Goal: Transaction & Acquisition: Purchase product/service

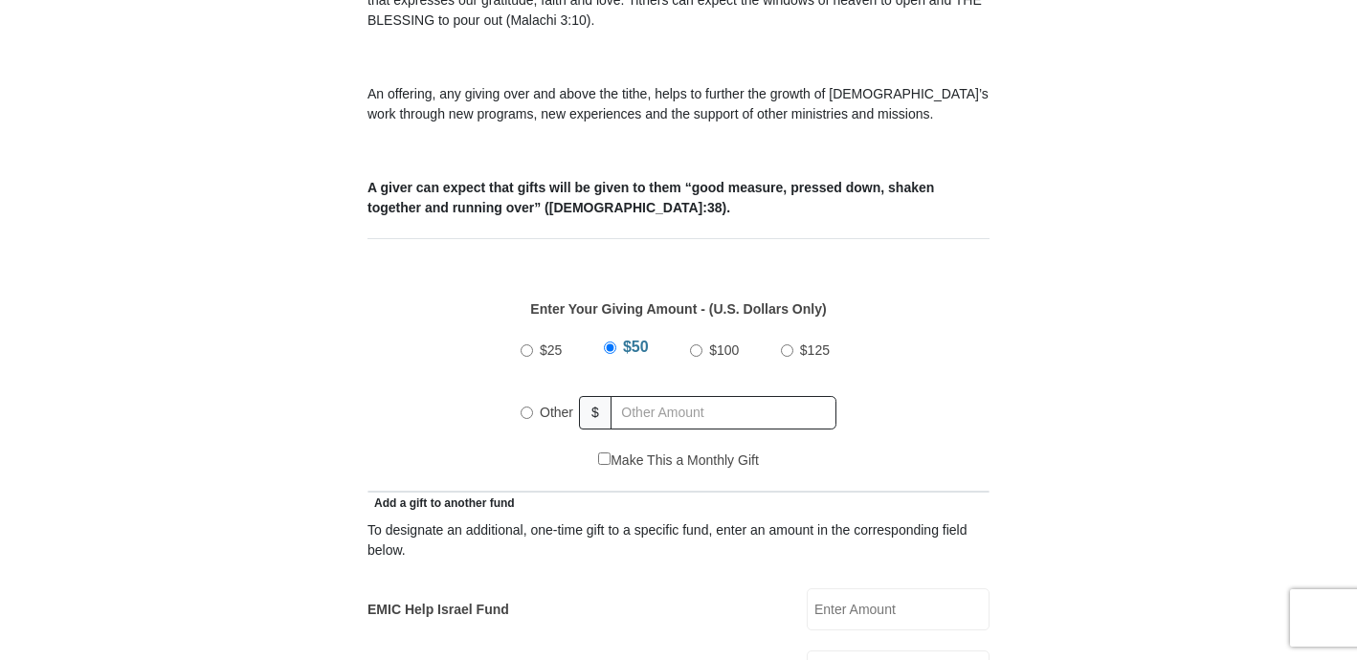
scroll to position [696, 0]
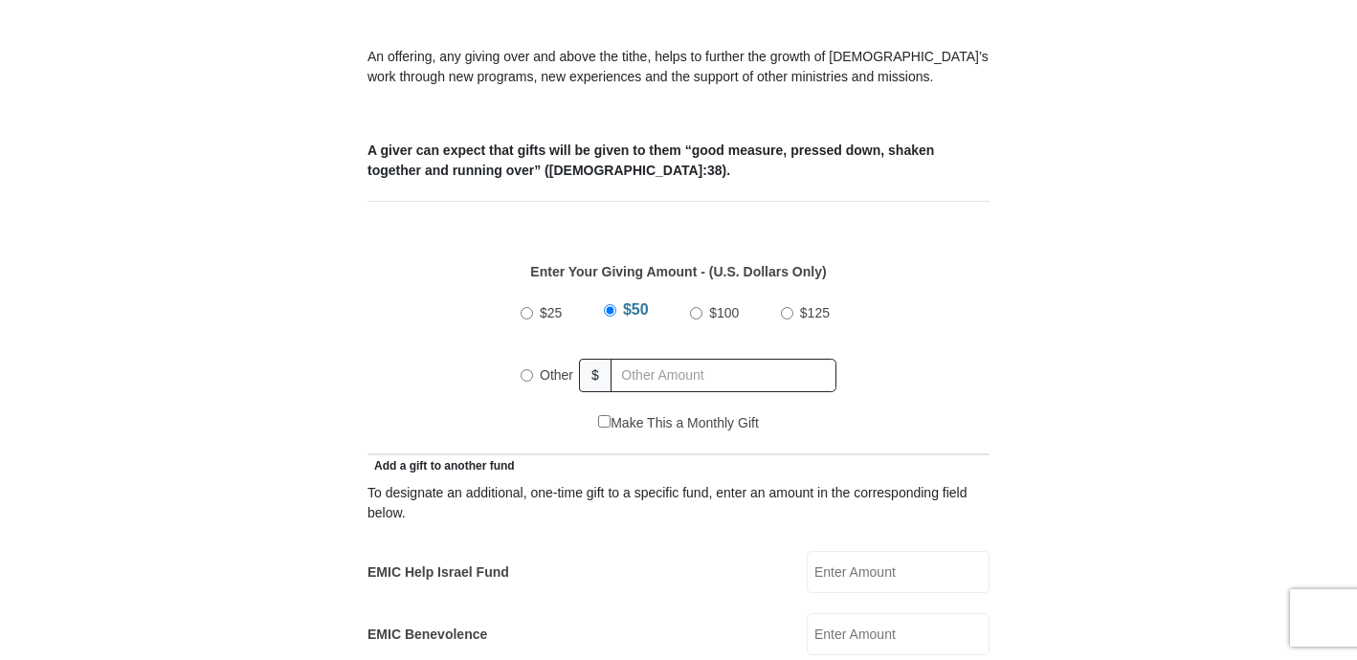
click at [525, 369] on input "Other" at bounding box center [527, 375] width 12 height 12
radio input "true"
type input "82"
click at [884, 551] on input "EMIC Help Israel Fund" at bounding box center [898, 572] width 183 height 42
type input "10"
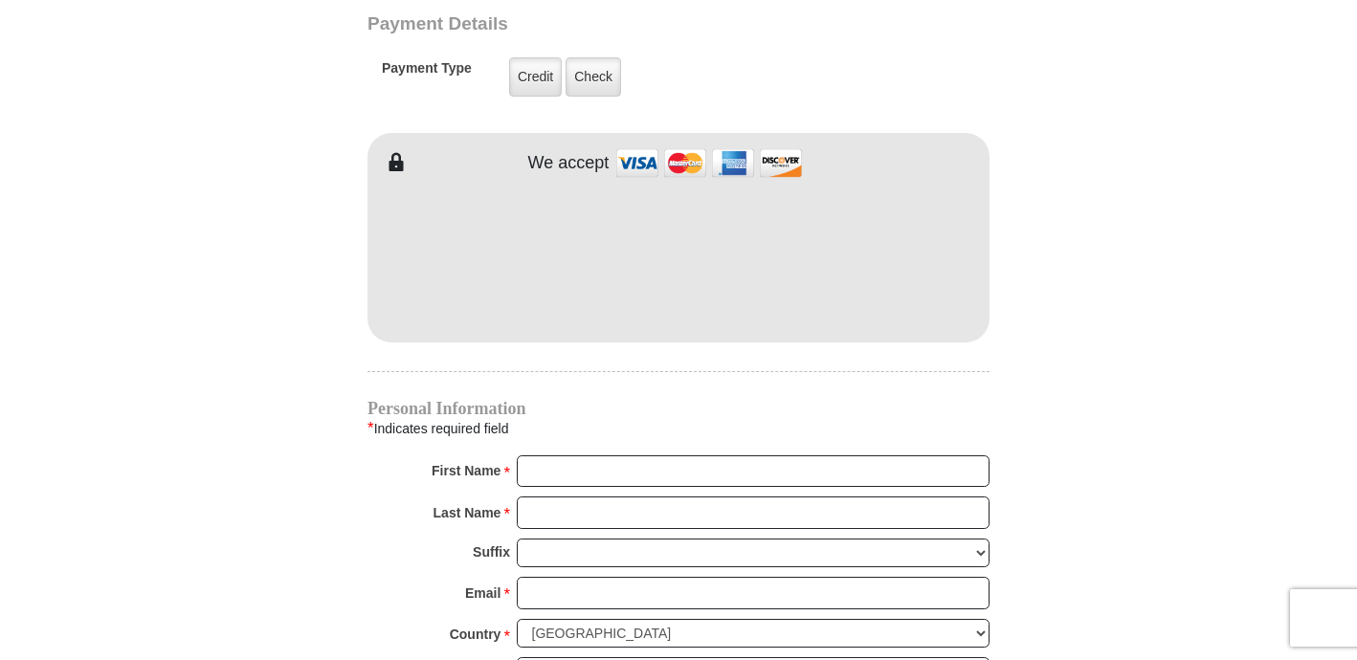
scroll to position [1590, 0]
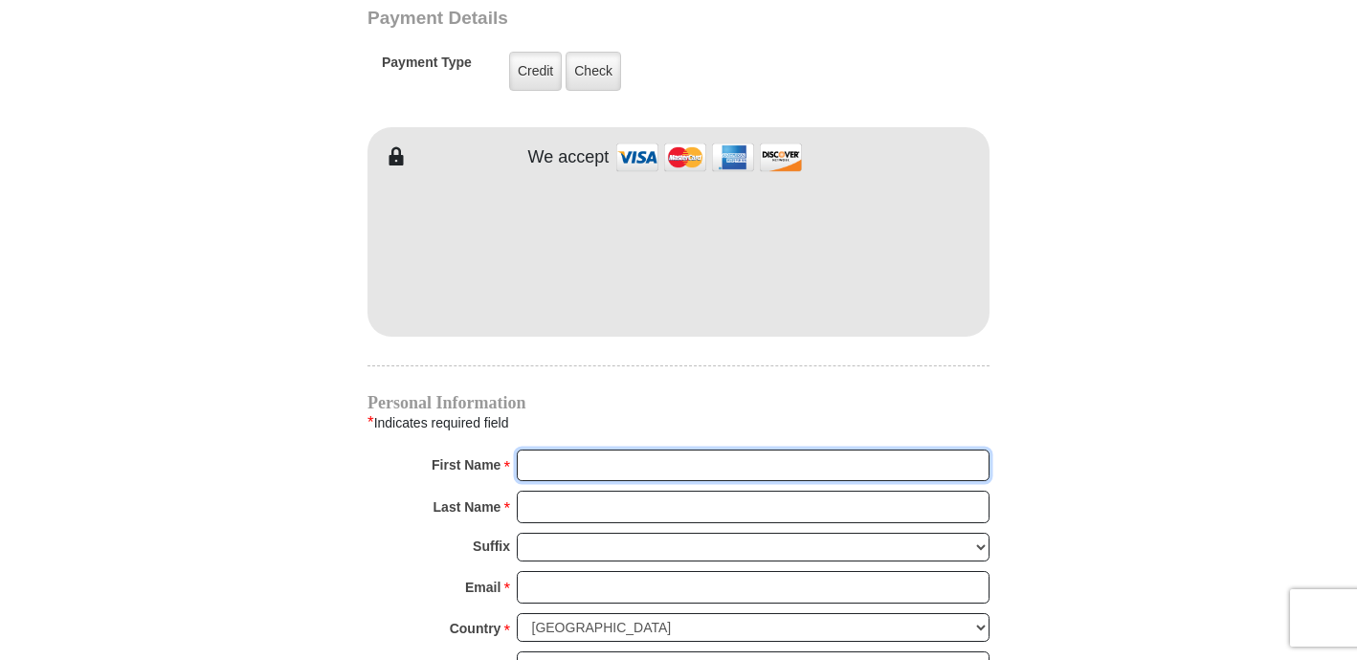
click at [605, 450] on input "First Name *" at bounding box center [753, 466] width 473 height 33
type input "Quintessa"
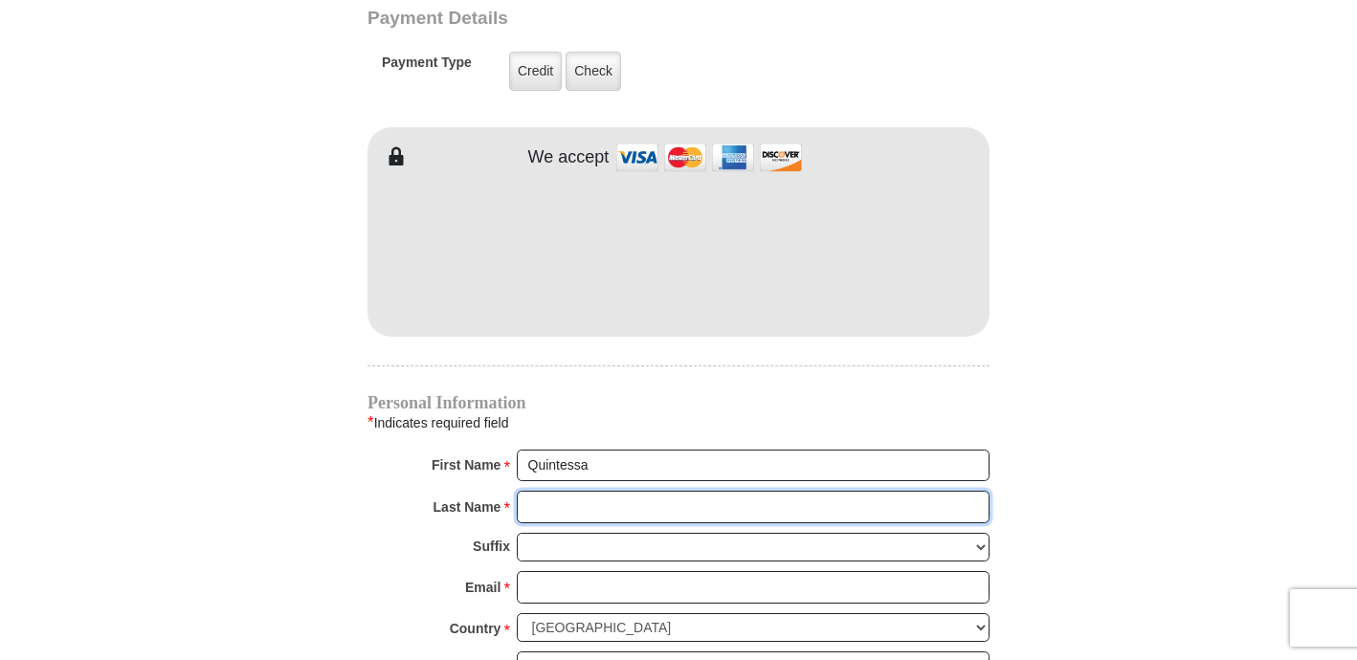
type input "d"
type input "Hall"
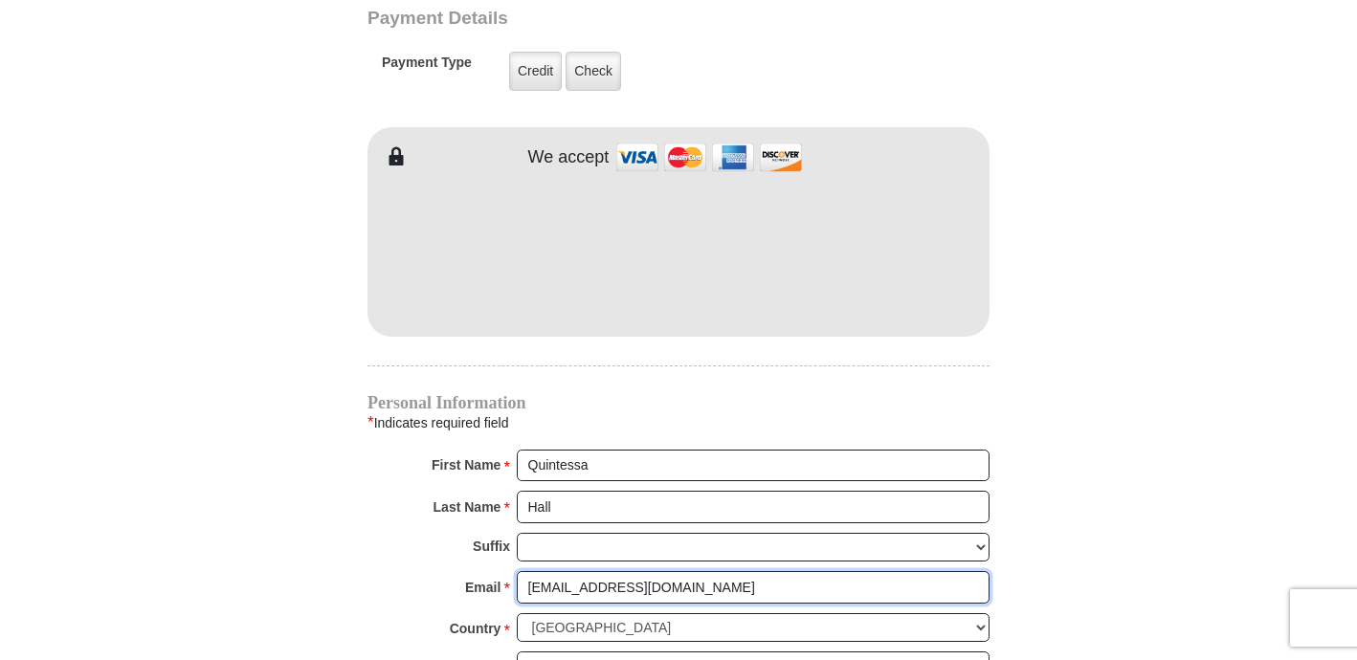
scroll to position [1718, 0]
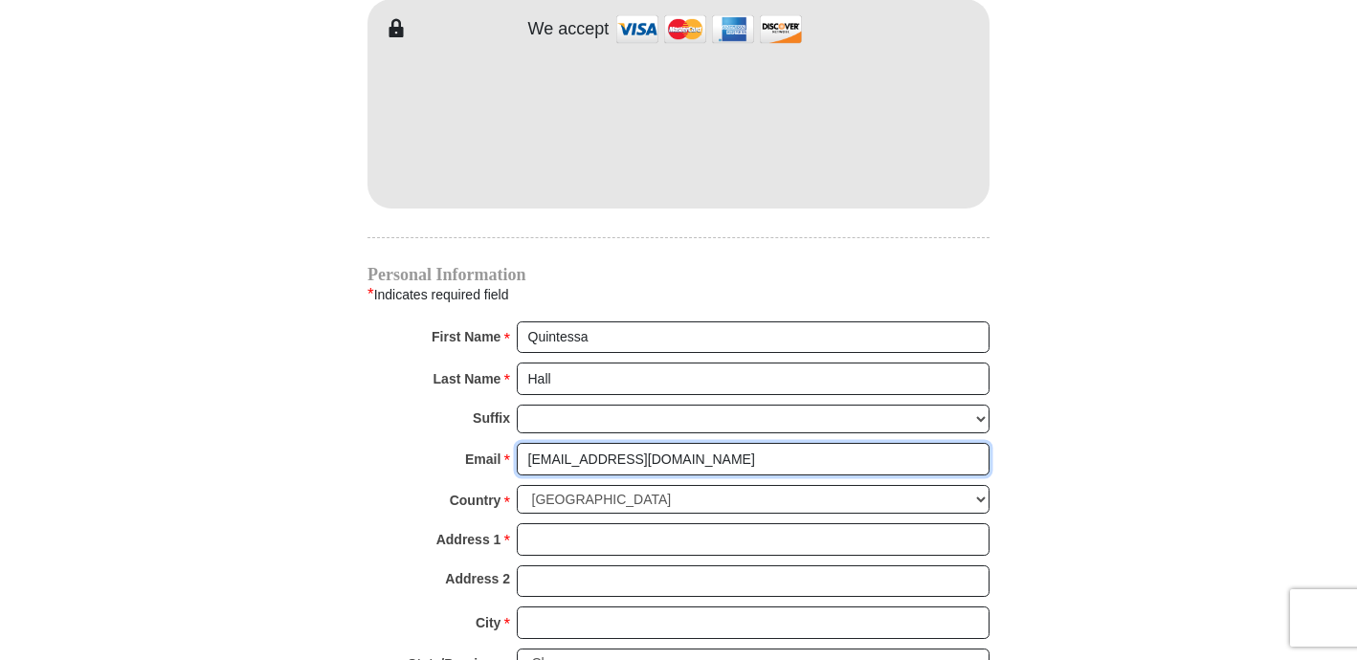
type input "[EMAIL_ADDRESS][DOMAIN_NAME]"
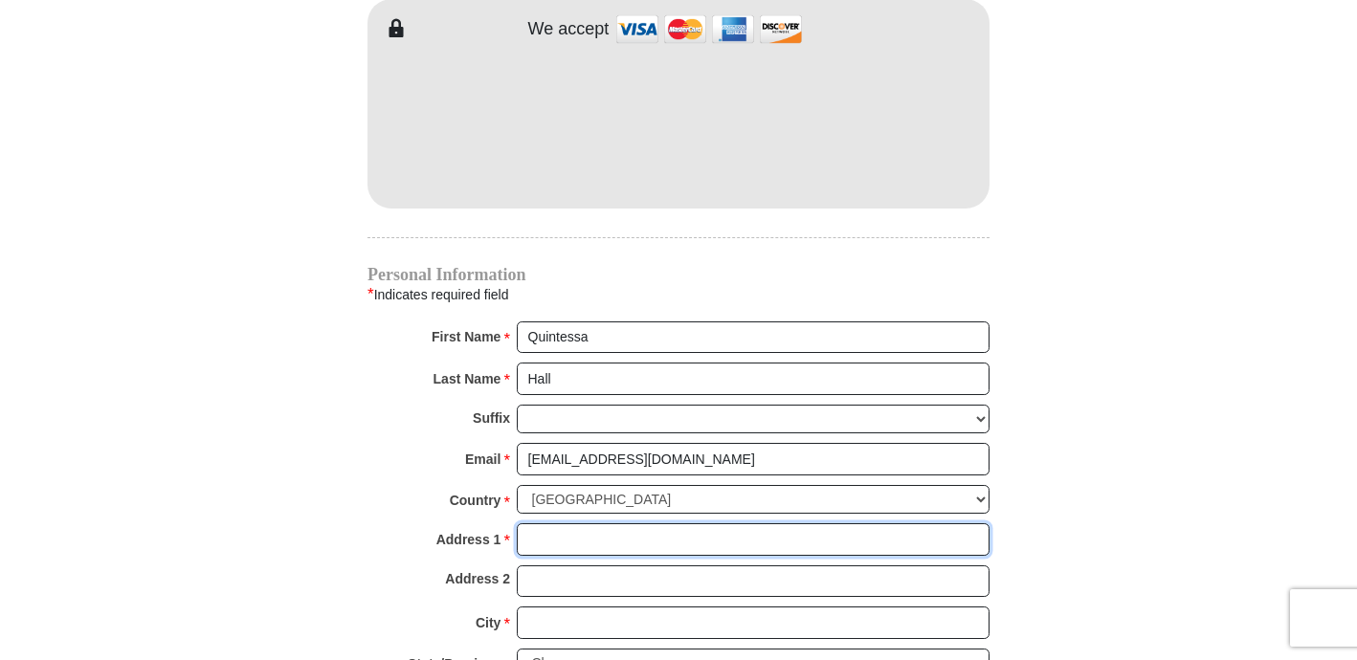
click at [604, 524] on input "Address 1 *" at bounding box center [753, 540] width 473 height 33
type input "[STREET_ADDRESS]"
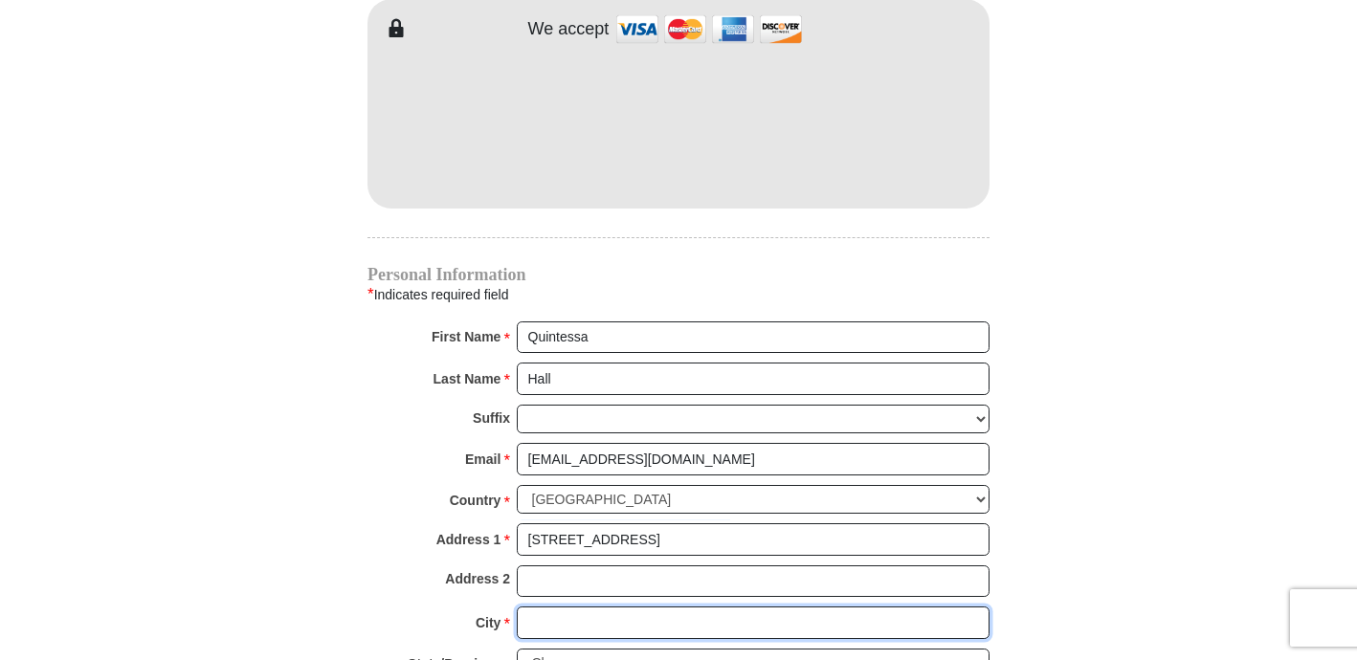
click at [572, 607] on input "City *" at bounding box center [753, 623] width 473 height 33
type input "Haslet"
select select "[GEOGRAPHIC_DATA]"
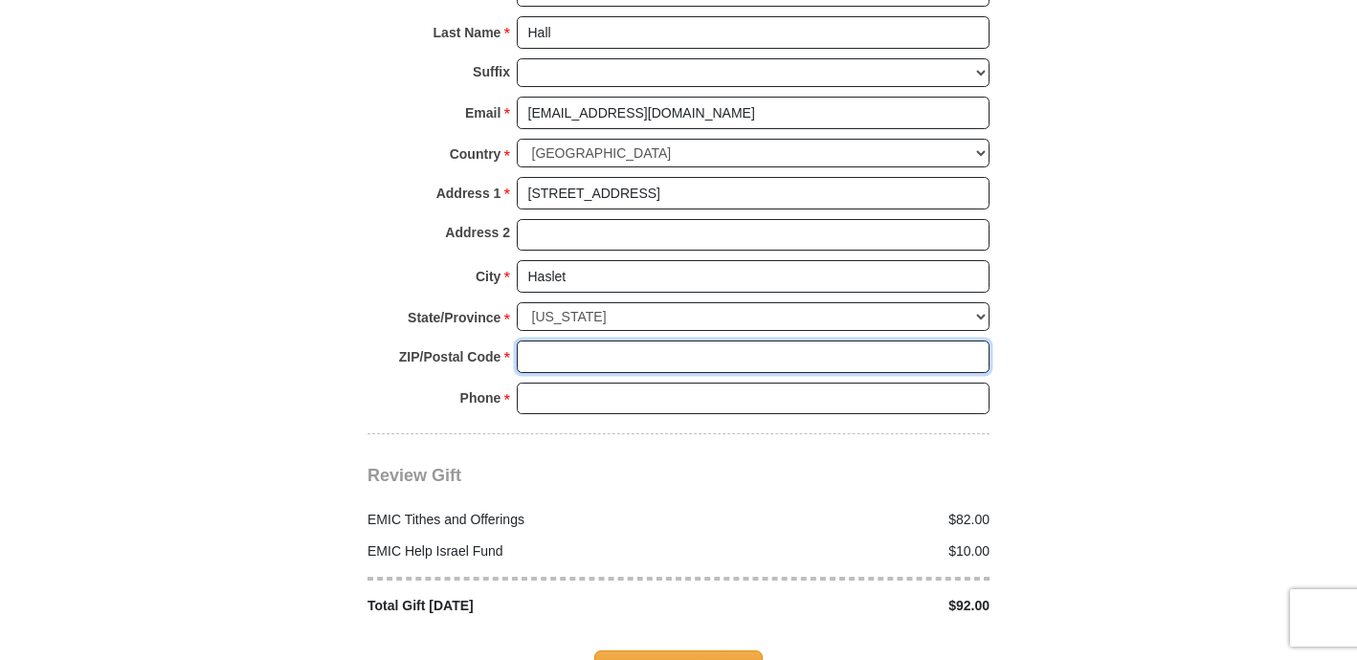
scroll to position [2069, 0]
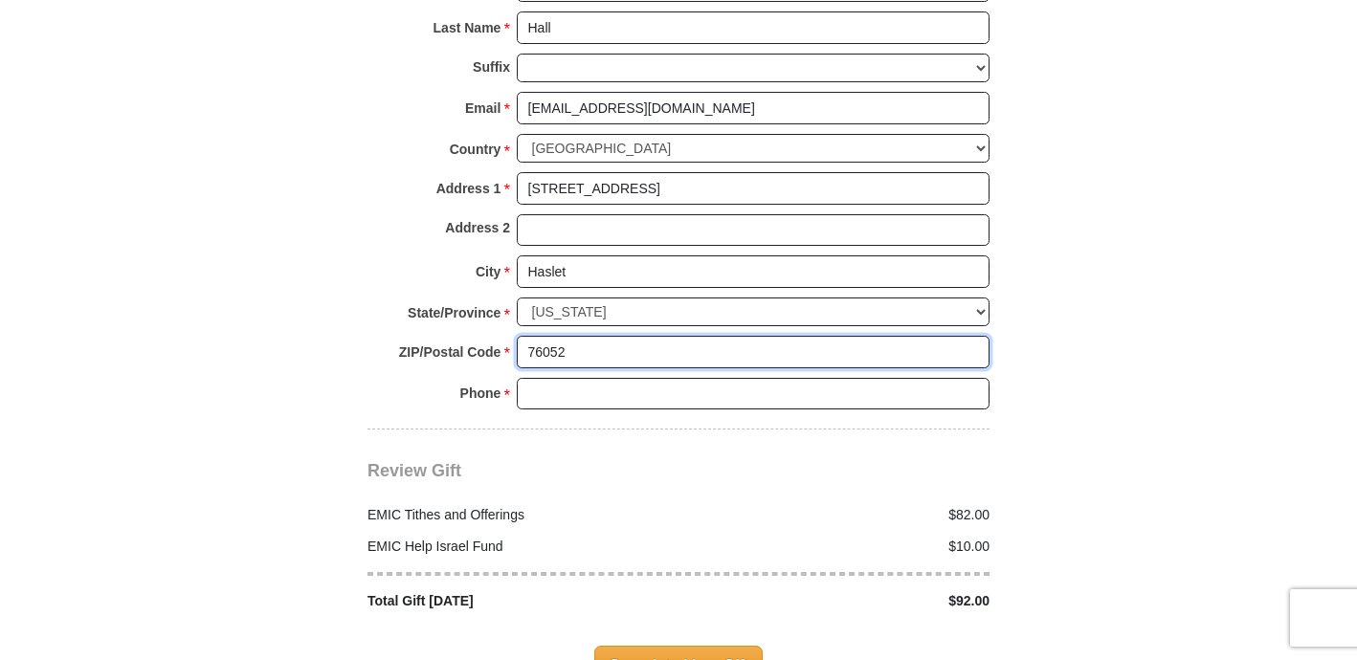
type input "76052"
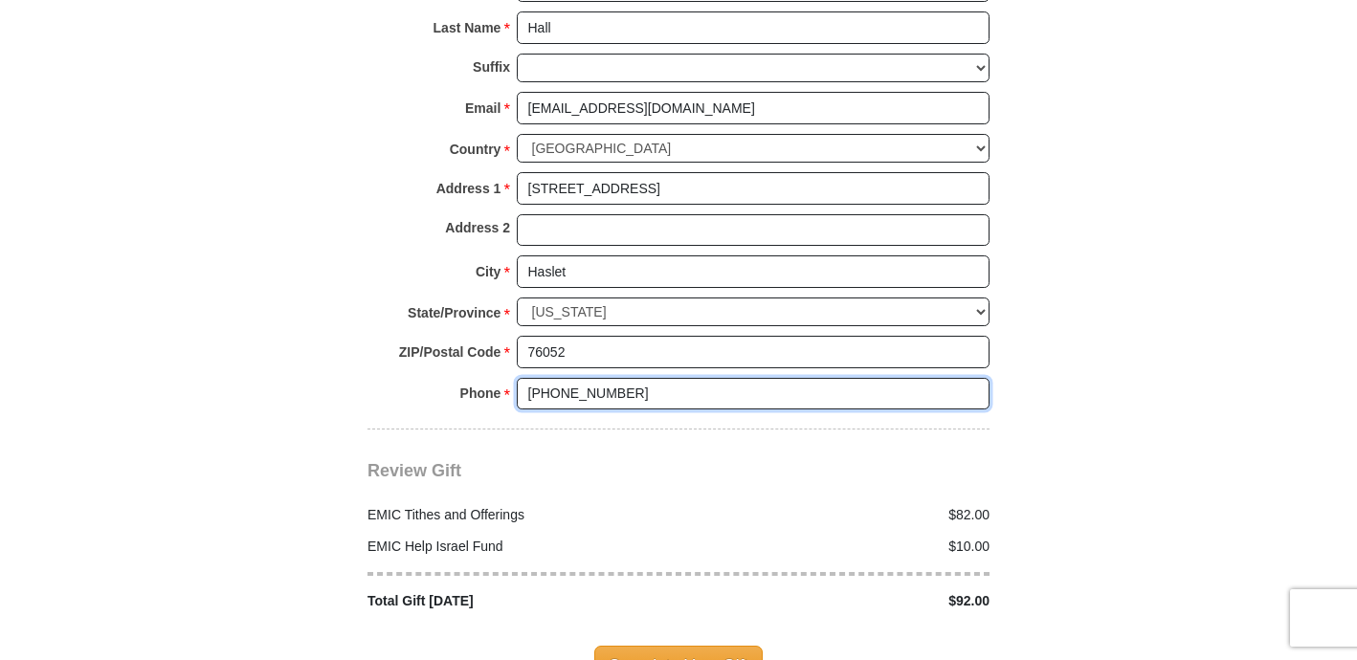
type input "[PHONE_NUMBER]"
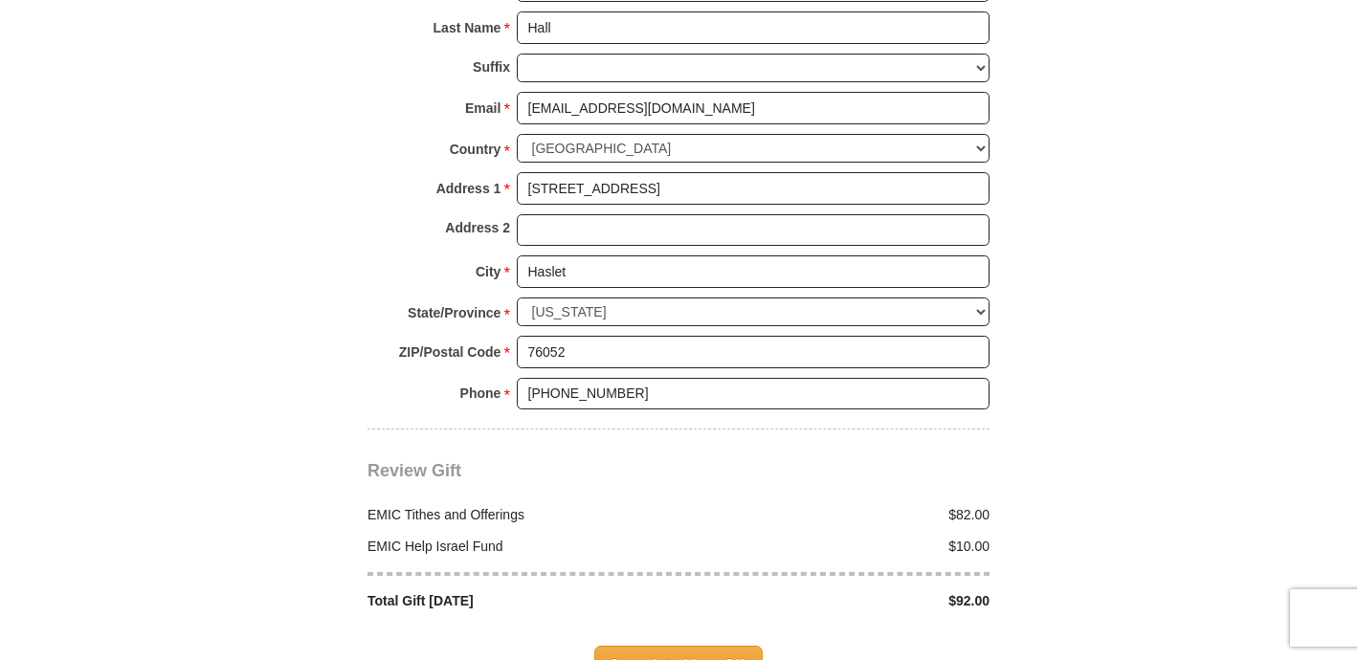
click at [634, 505] on div "EMIC Tithes and Offerings" at bounding box center [519, 515] width 322 height 20
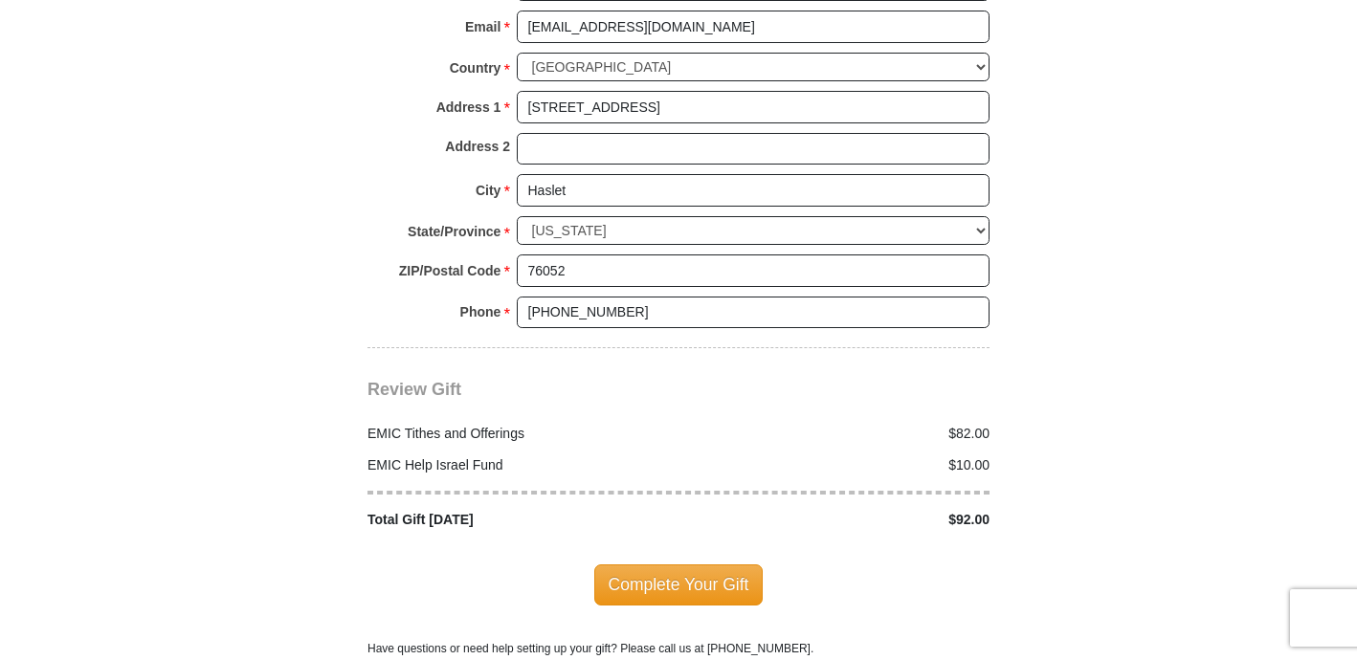
scroll to position [2186, 0]
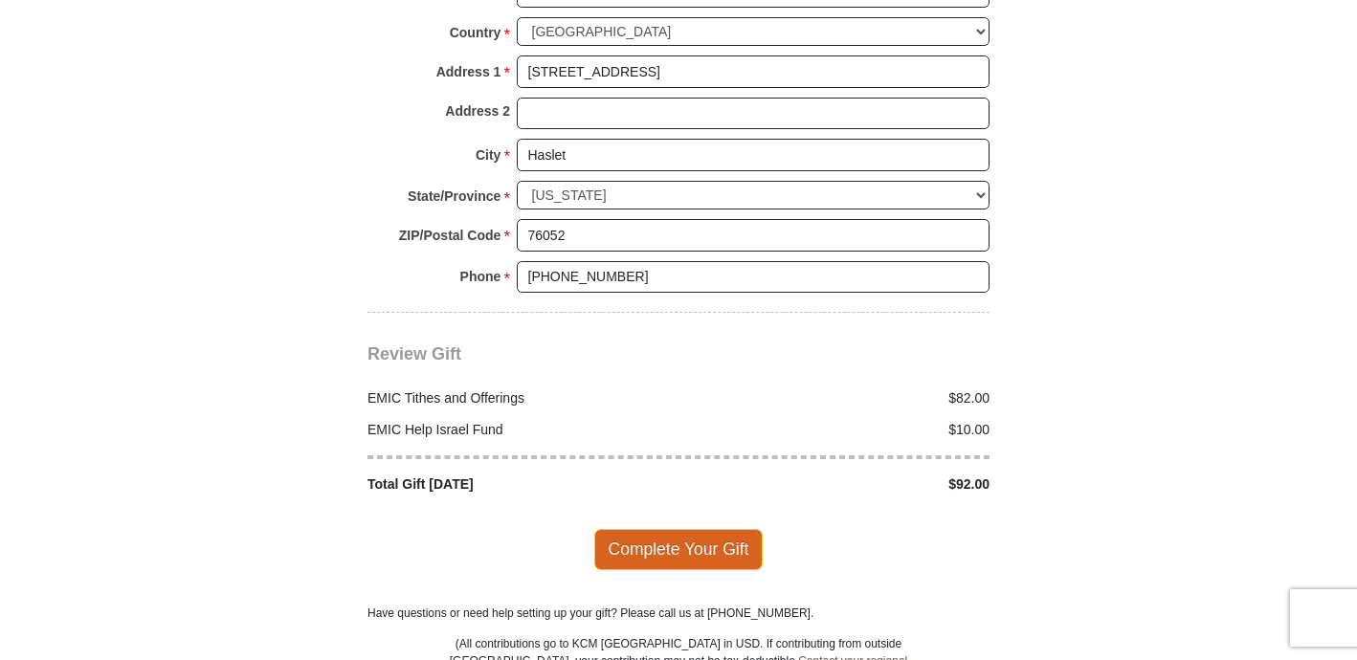
click at [667, 529] on span "Complete Your Gift" at bounding box center [678, 549] width 169 height 40
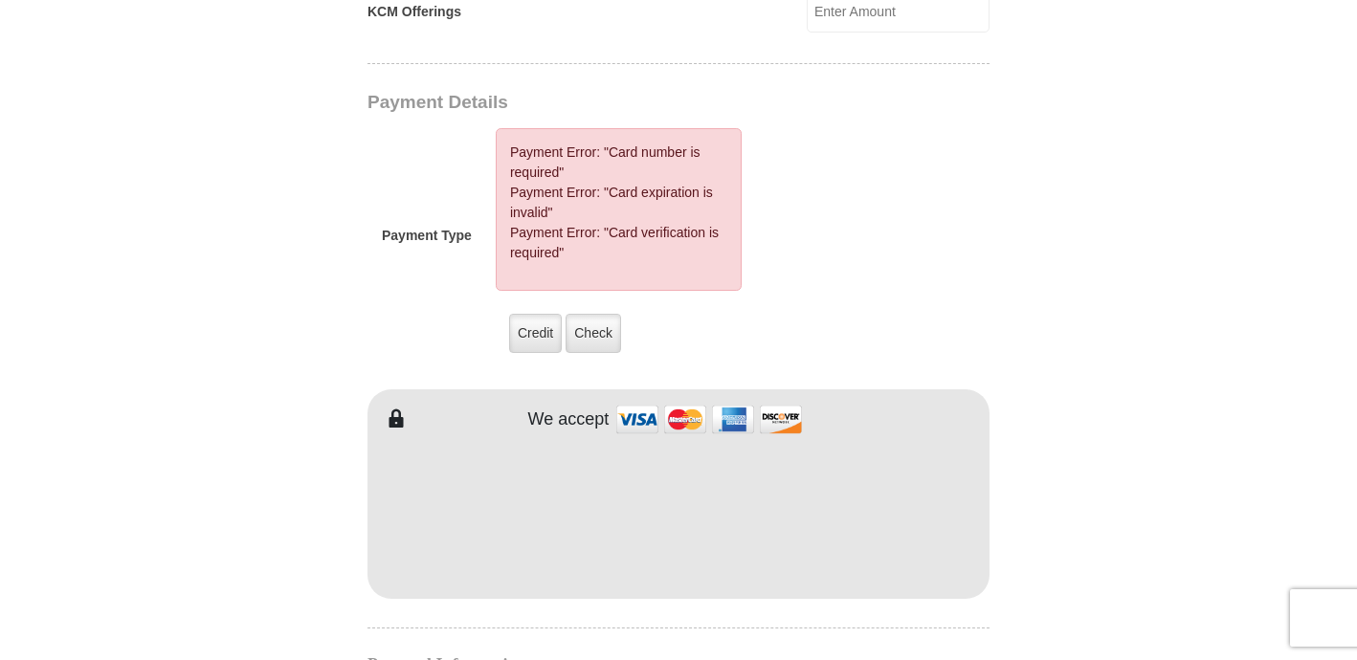
scroll to position [1497, 0]
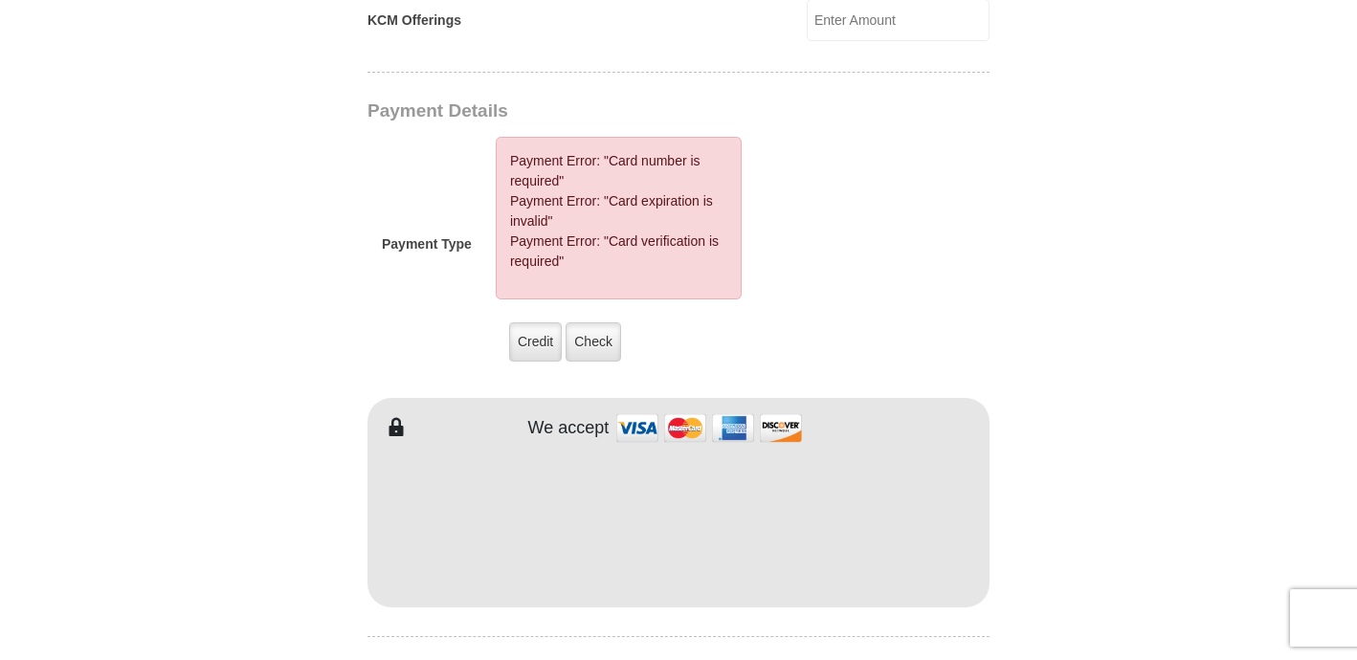
click at [1082, 519] on form "[GEOGRAPHIC_DATA][DEMOGRAPHIC_DATA] Online Giving Because of gifts like yours, …" at bounding box center [678, 84] width 1091 height 3009
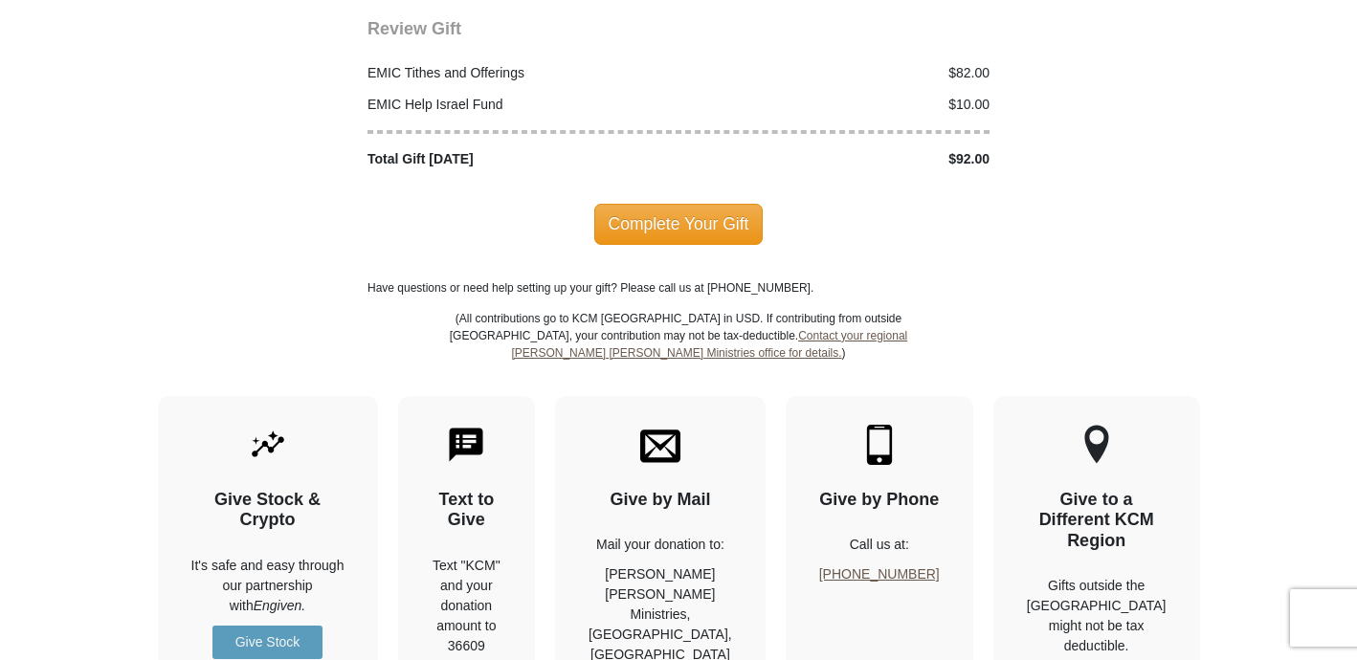
scroll to position [2702, 0]
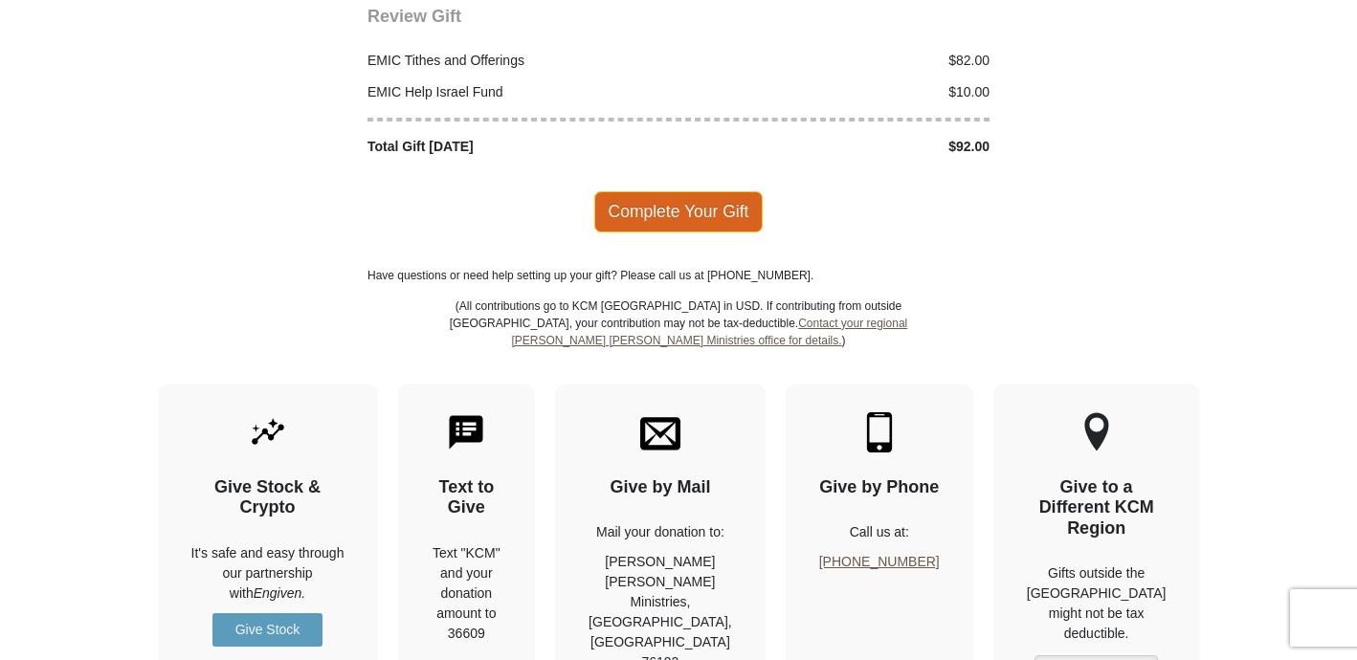
click at [622, 193] on span "Complete Your Gift" at bounding box center [678, 211] width 169 height 40
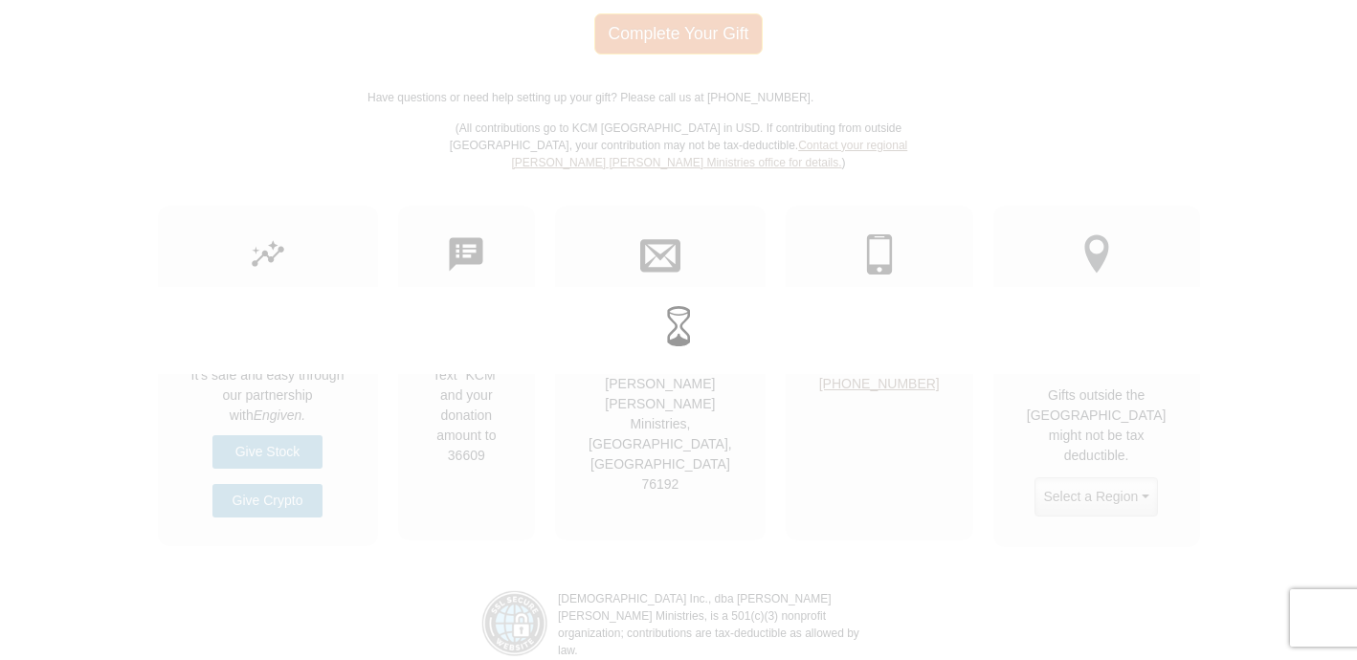
scroll to position [2524, 0]
